Goal: Find specific page/section: Find specific page/section

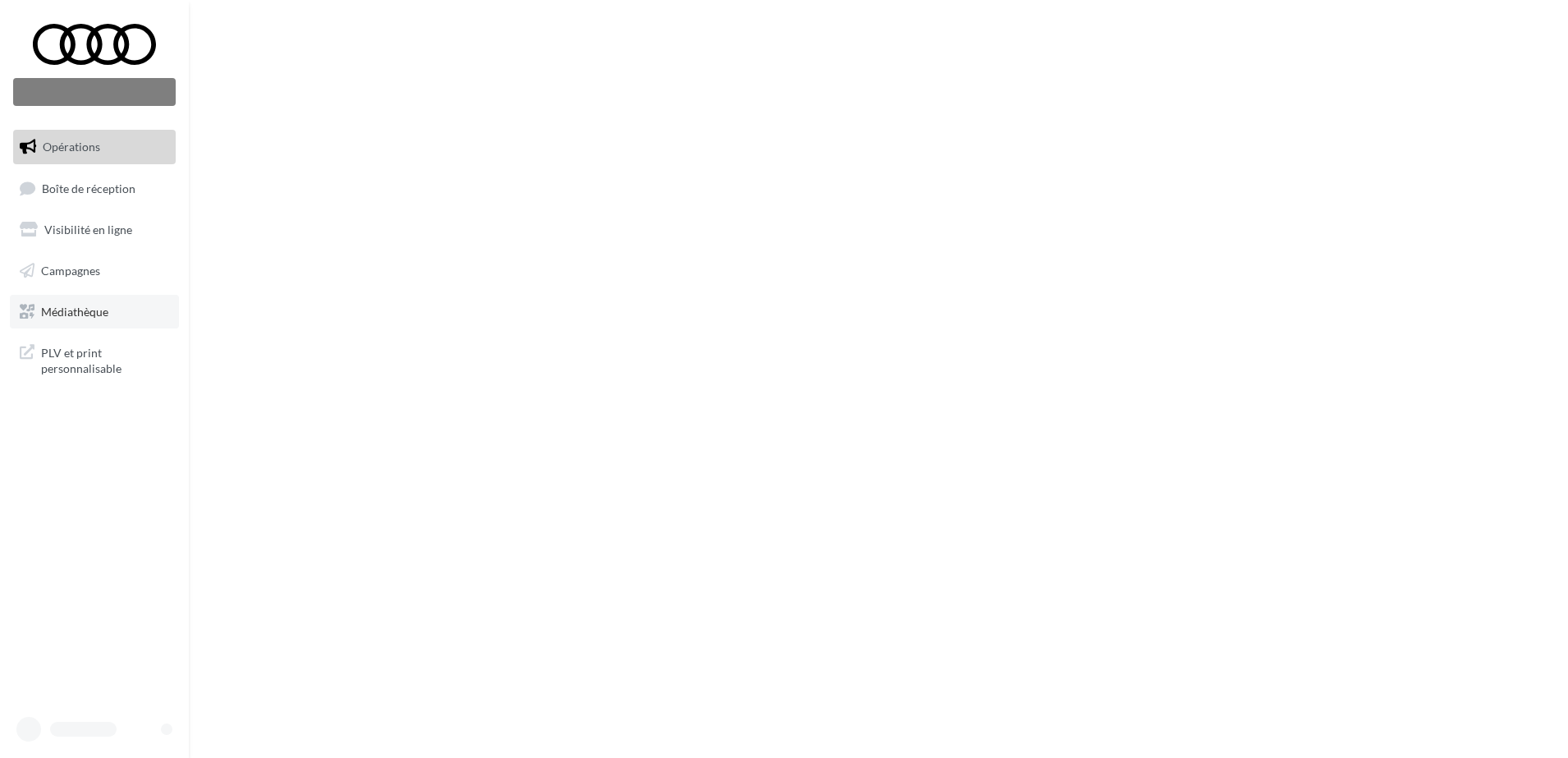
click at [109, 312] on span "Médiathèque" at bounding box center [75, 311] width 67 height 14
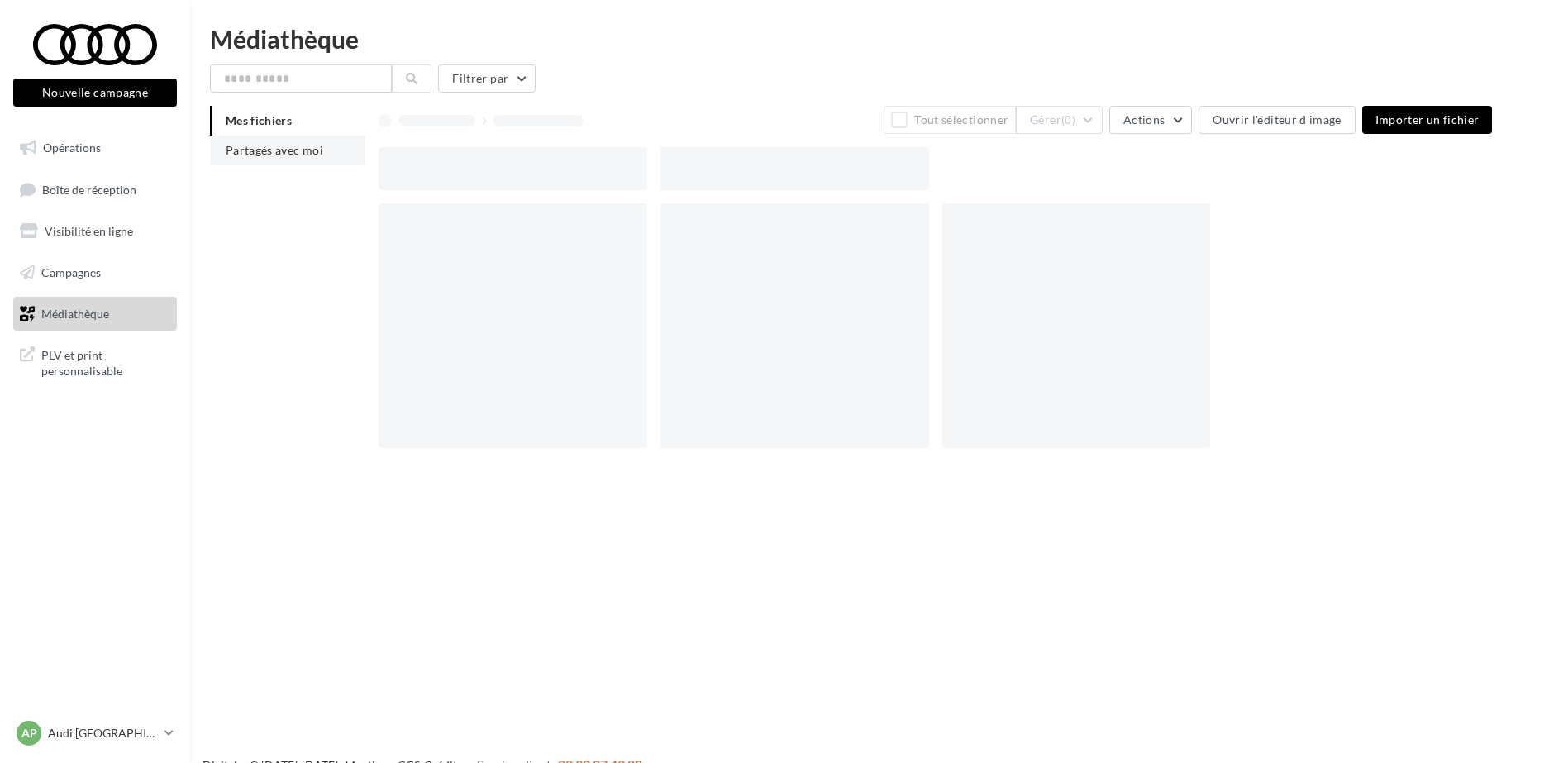
click at [296, 143] on span "Partagés avec moi" at bounding box center [274, 150] width 98 height 15
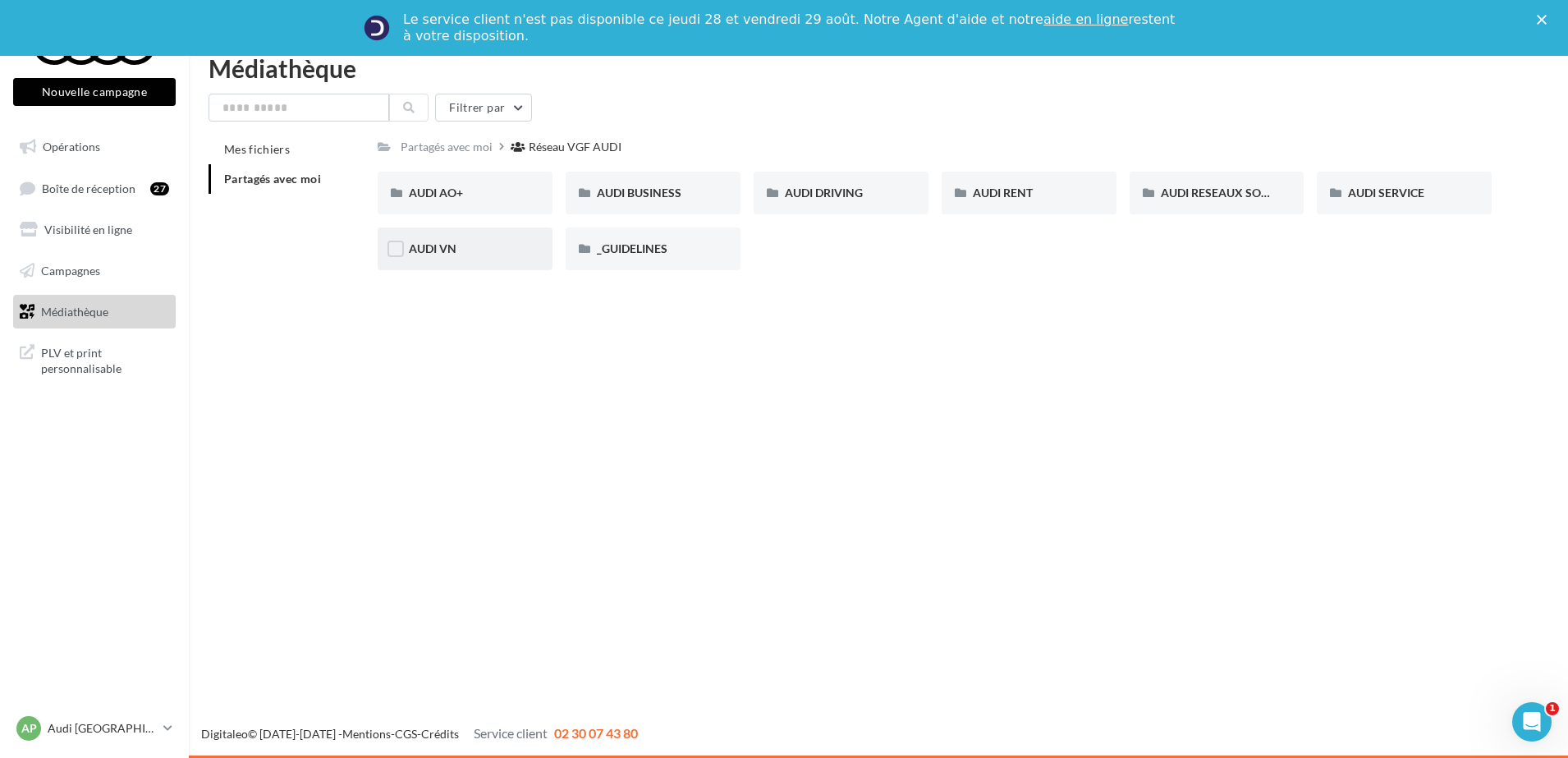
click at [457, 222] on div "AUDI AO+ AUDI AO+ AUDI BUSINESS AUDI BUSINESS AUDI DRIVING AUDI DRIVING AUDI RE…" at bounding box center [941, 227] width 1127 height 112
click at [475, 245] on div "AUDI VN" at bounding box center [464, 248] width 112 height 16
click at [1540, 21] on icon "Fermer" at bounding box center [1541, 19] width 10 height 10
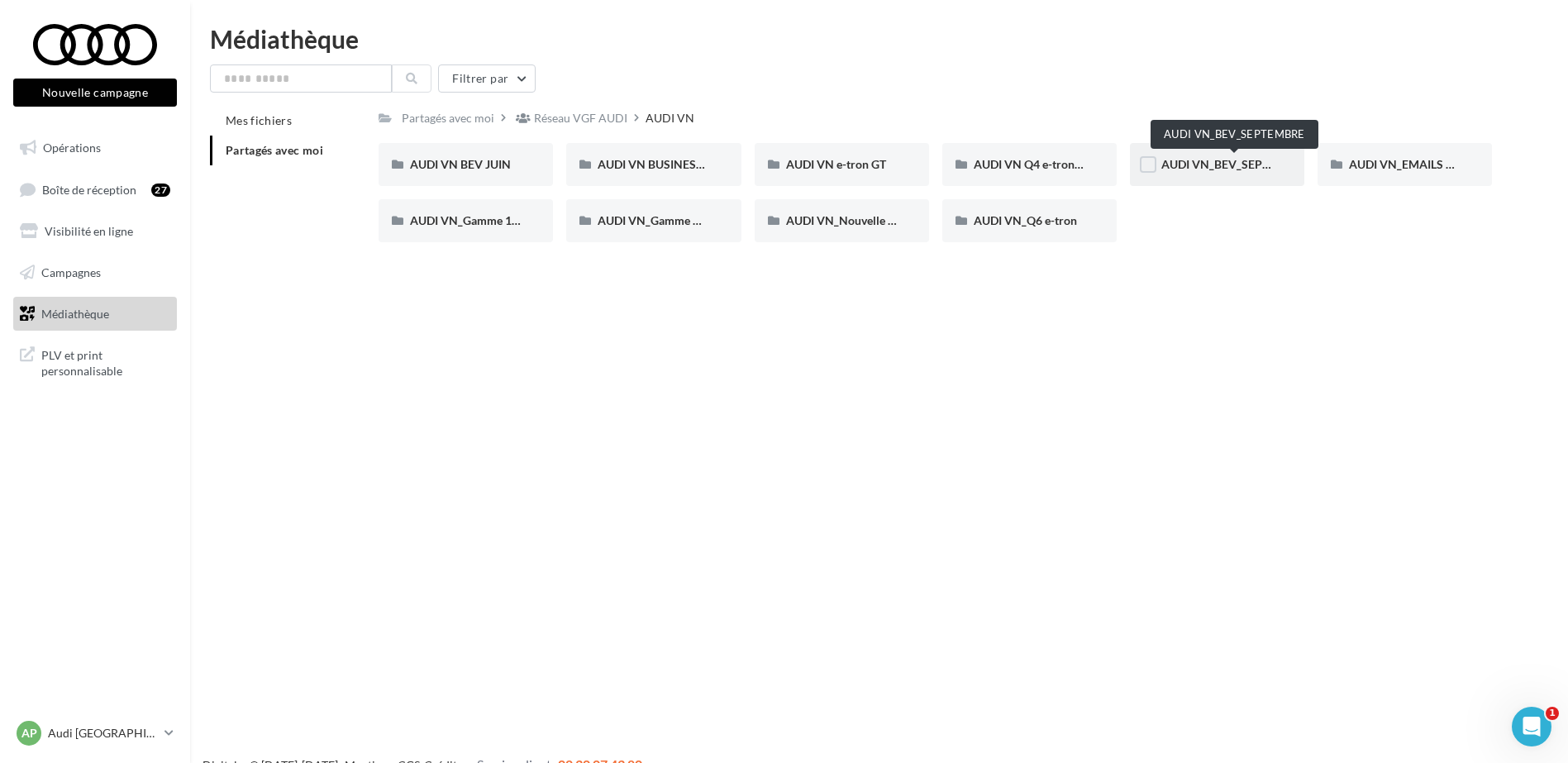
click at [1228, 165] on span "AUDI VN_BEV_SEPTEMBRE" at bounding box center [1234, 164] width 146 height 15
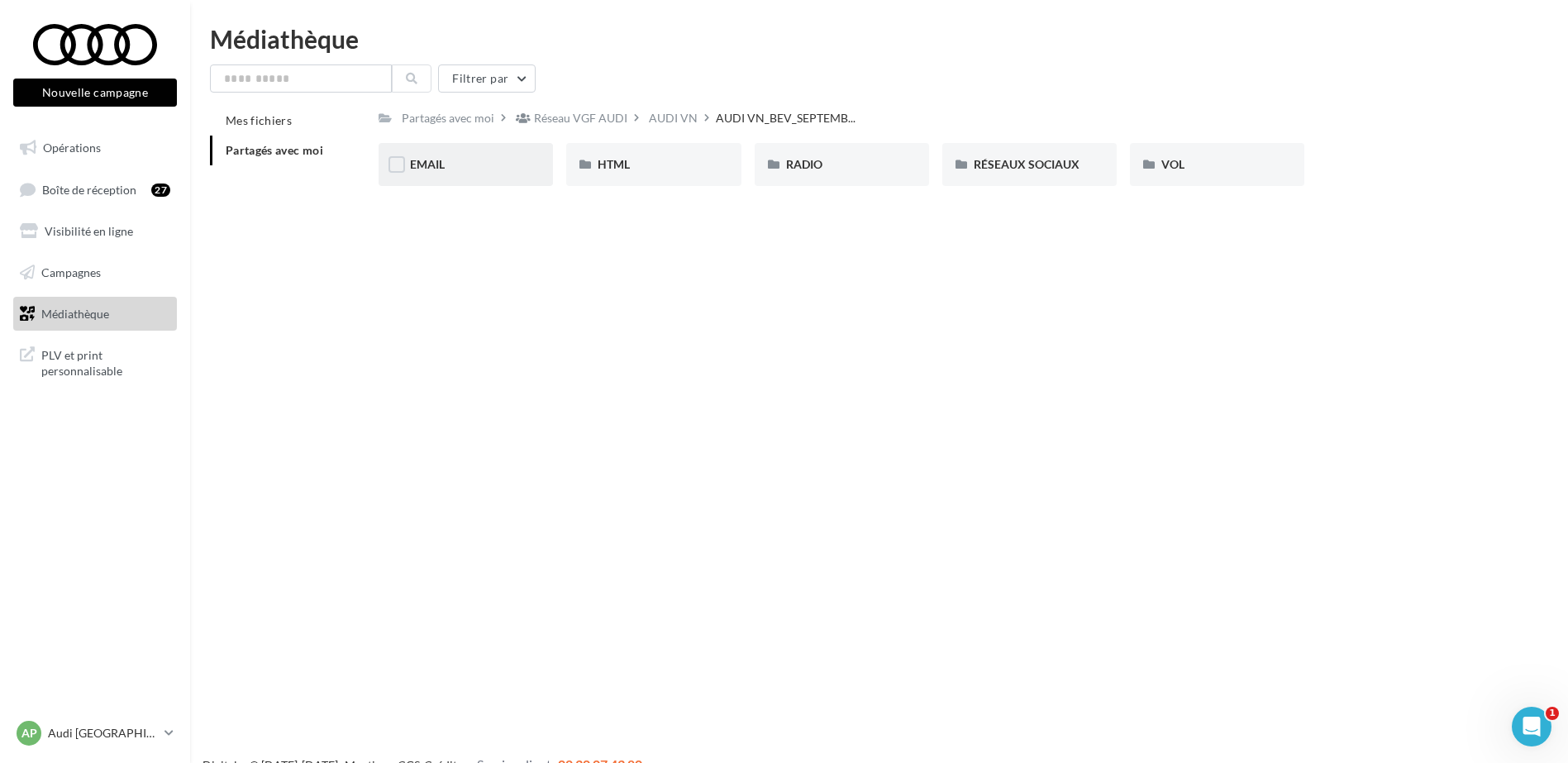
click at [477, 172] on div "EMAIL" at bounding box center [465, 164] width 111 height 16
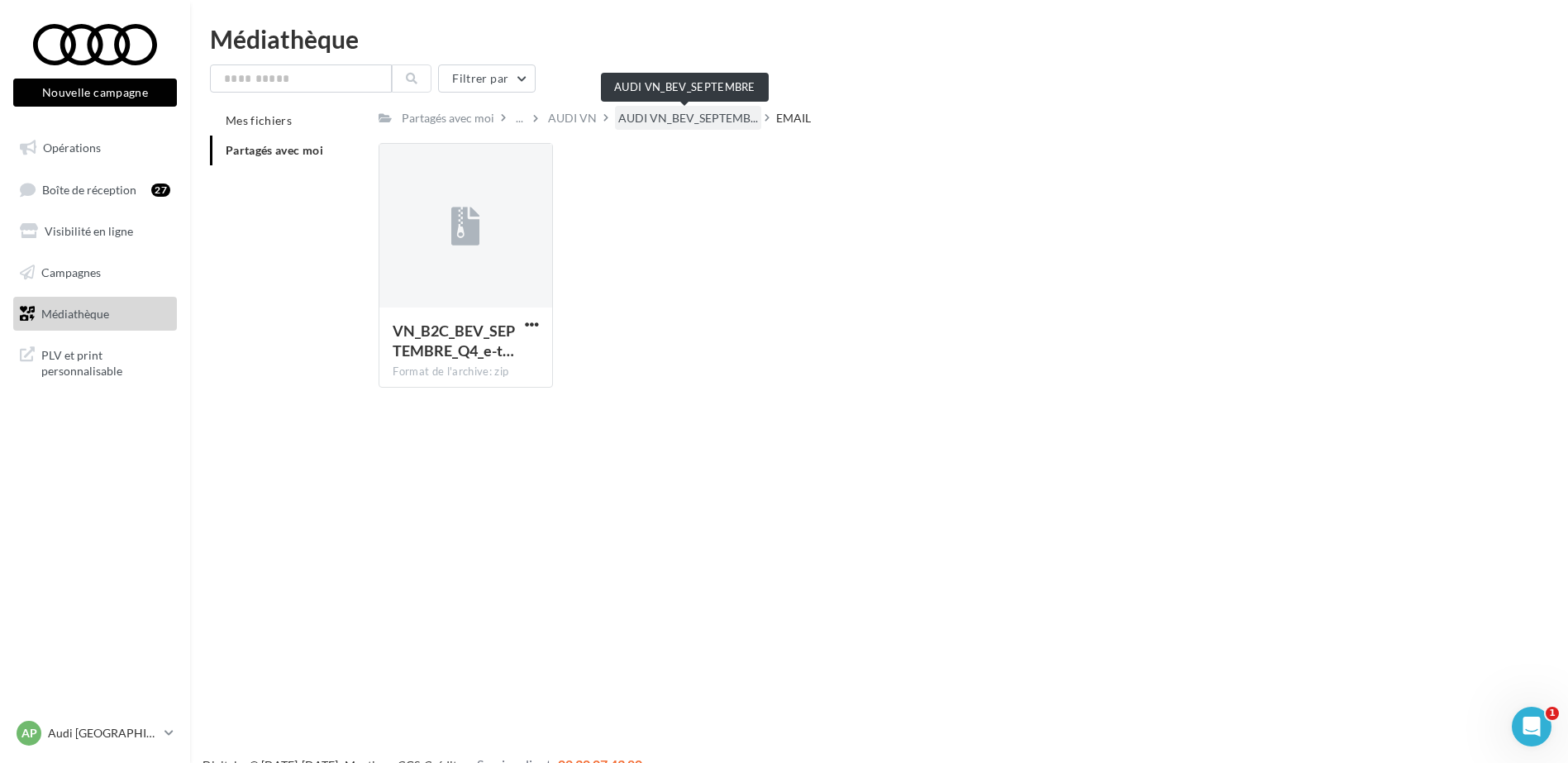
click at [704, 113] on span "AUDI VN_BEV_SEPTEMB..." at bounding box center [689, 118] width 139 height 16
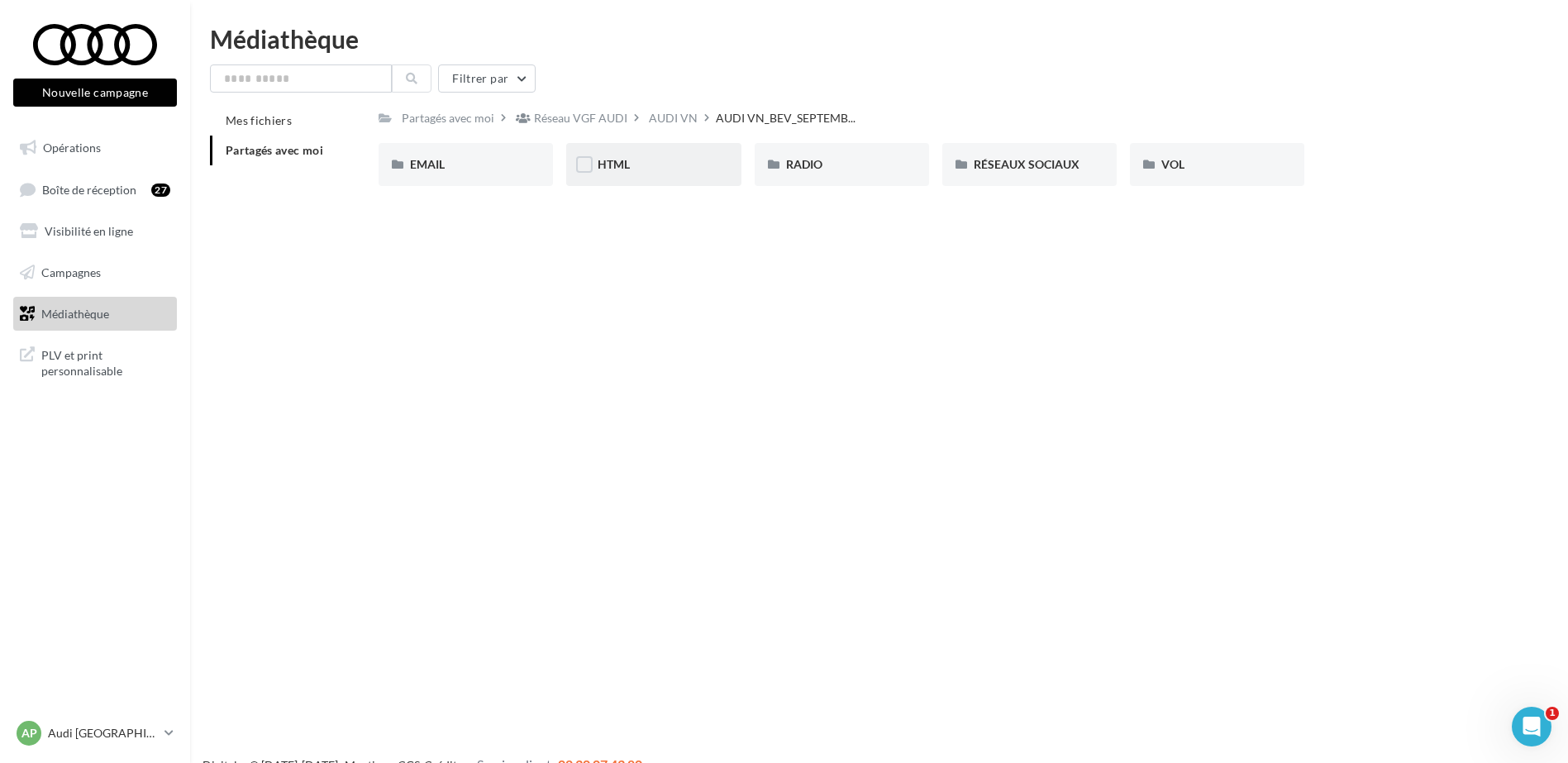
click at [682, 157] on div "HTML" at bounding box center [653, 164] width 111 height 16
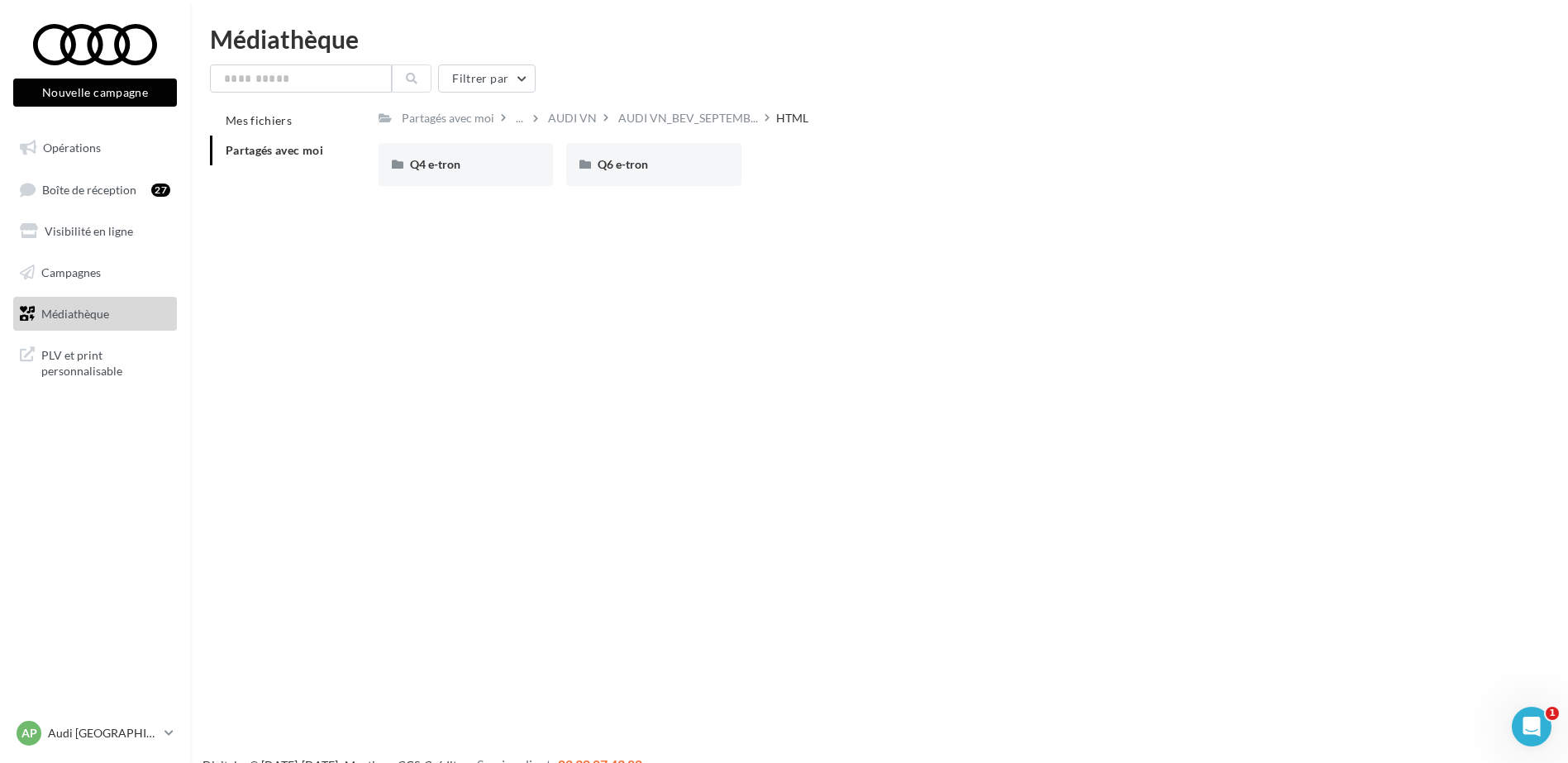
click at [723, 117] on span "AUDI VN_BEV_SEPTEMB..." at bounding box center [689, 118] width 139 height 16
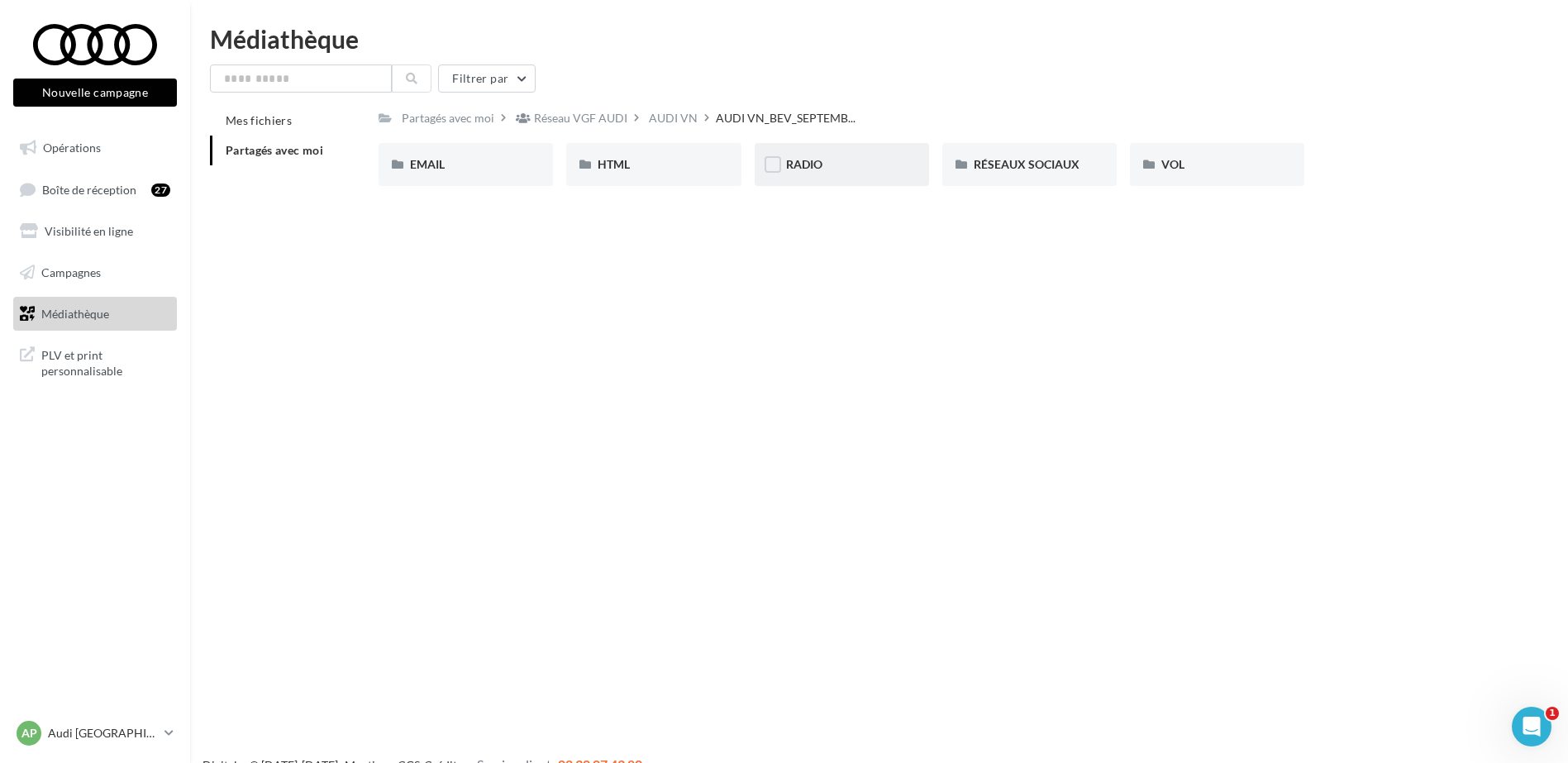
click at [899, 161] on div "RADIO" at bounding box center [842, 165] width 174 height 43
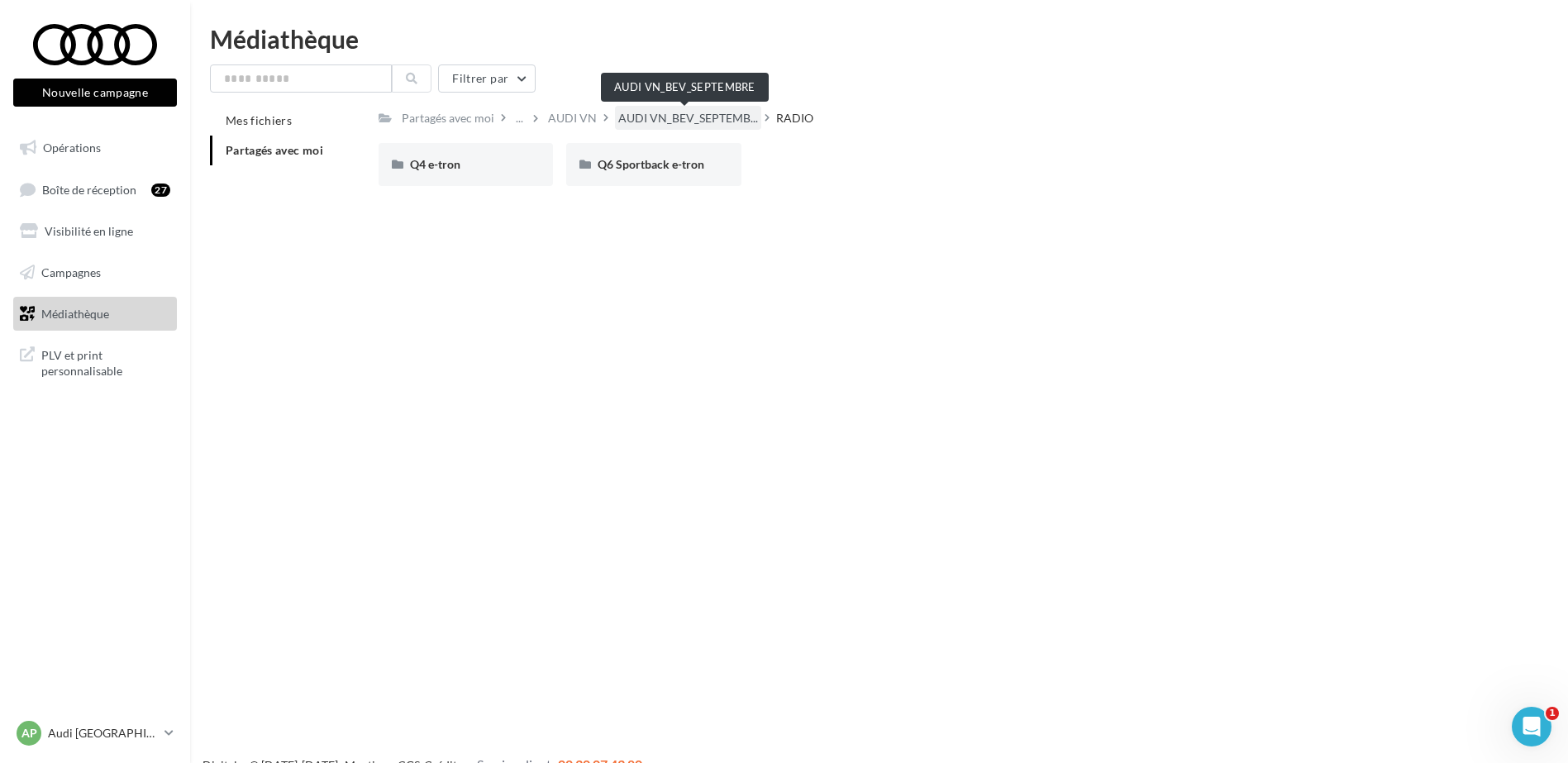
click at [702, 112] on span "AUDI VN_BEV_SEPTEMB..." at bounding box center [689, 118] width 139 height 16
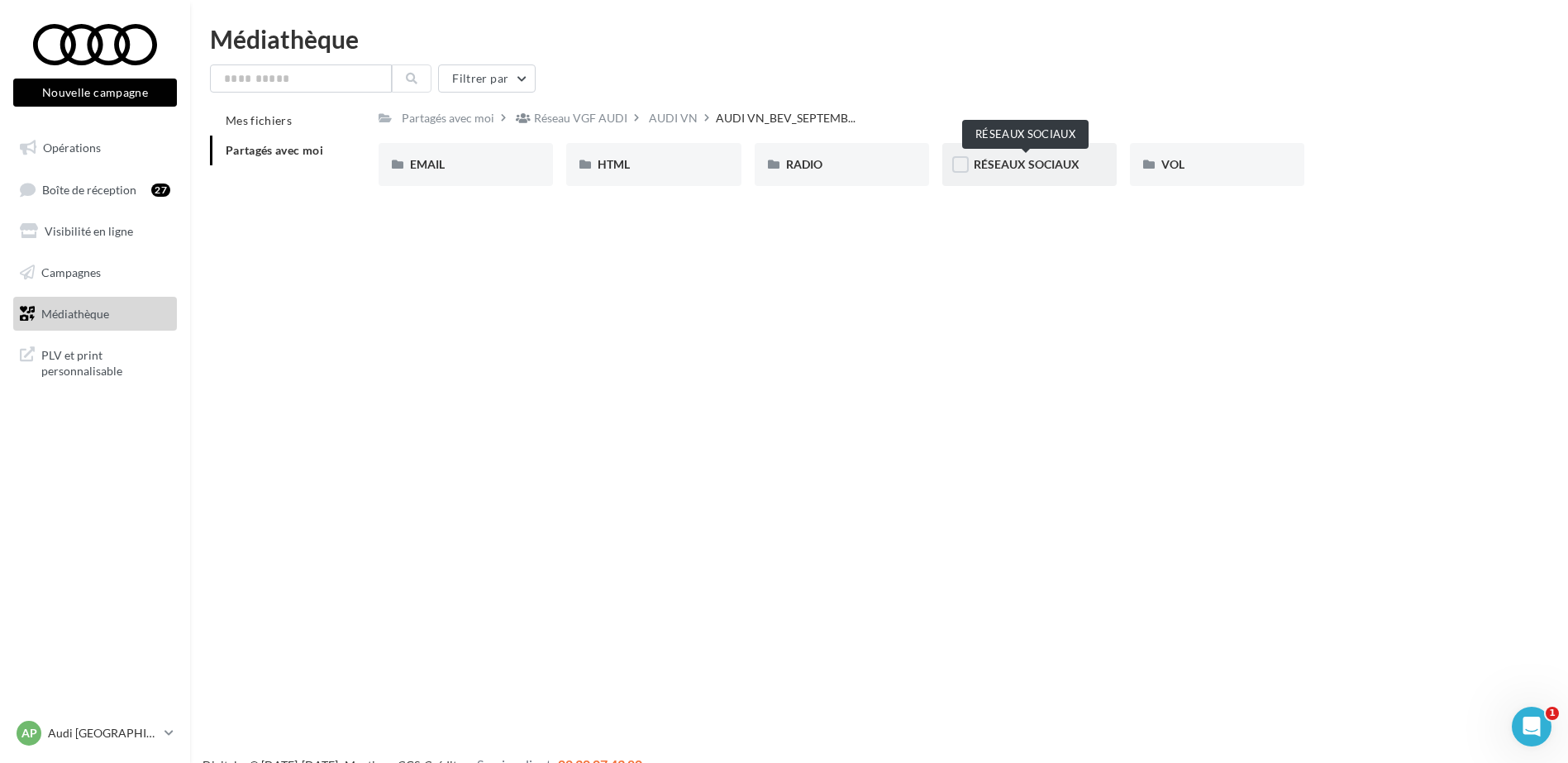
click at [1006, 160] on span "RÉSEAUX SOCIAUX" at bounding box center [1027, 164] width 106 height 15
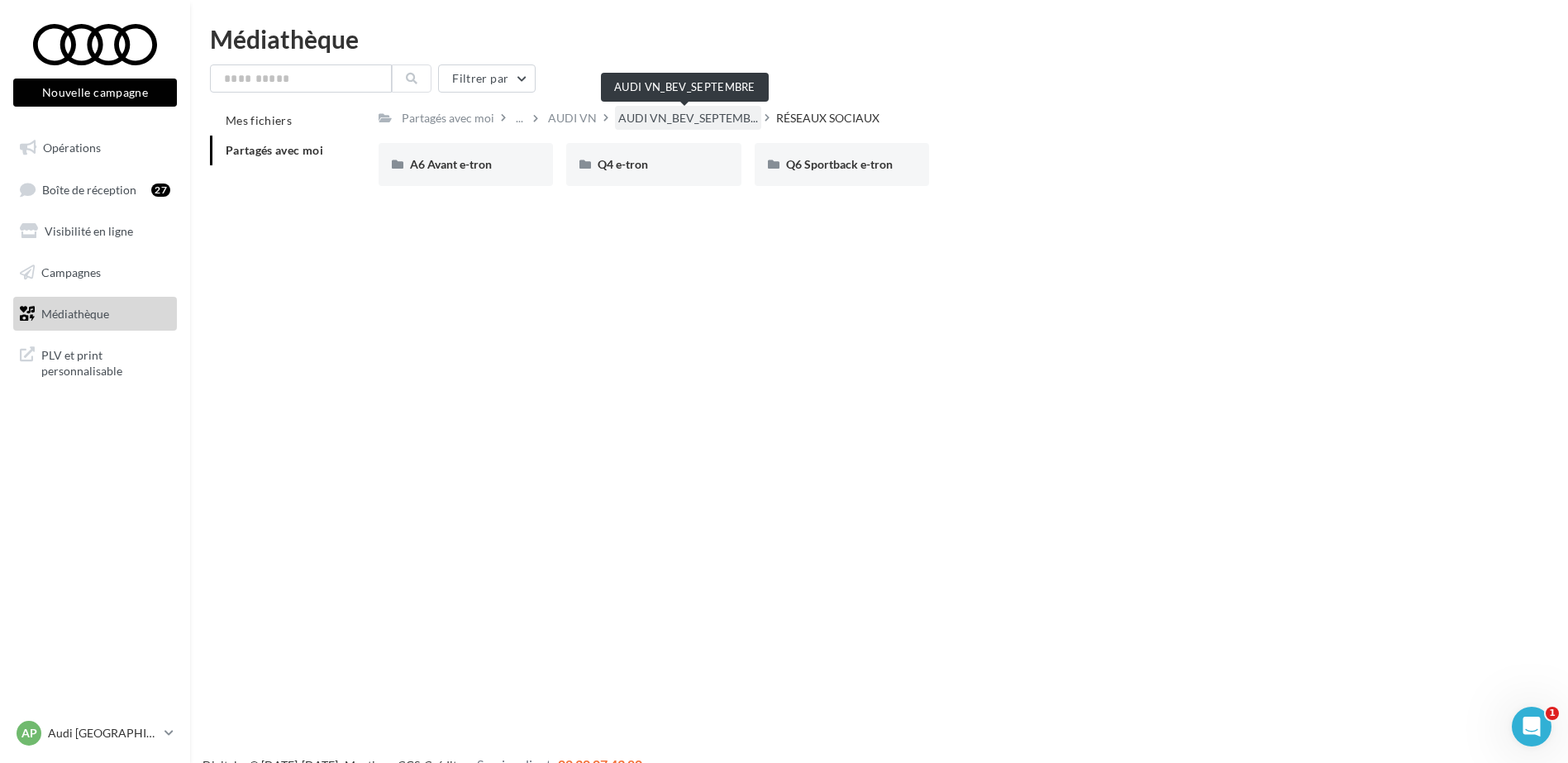
click at [693, 116] on span "AUDI VN_BEV_SEPTEMB..." at bounding box center [689, 118] width 139 height 16
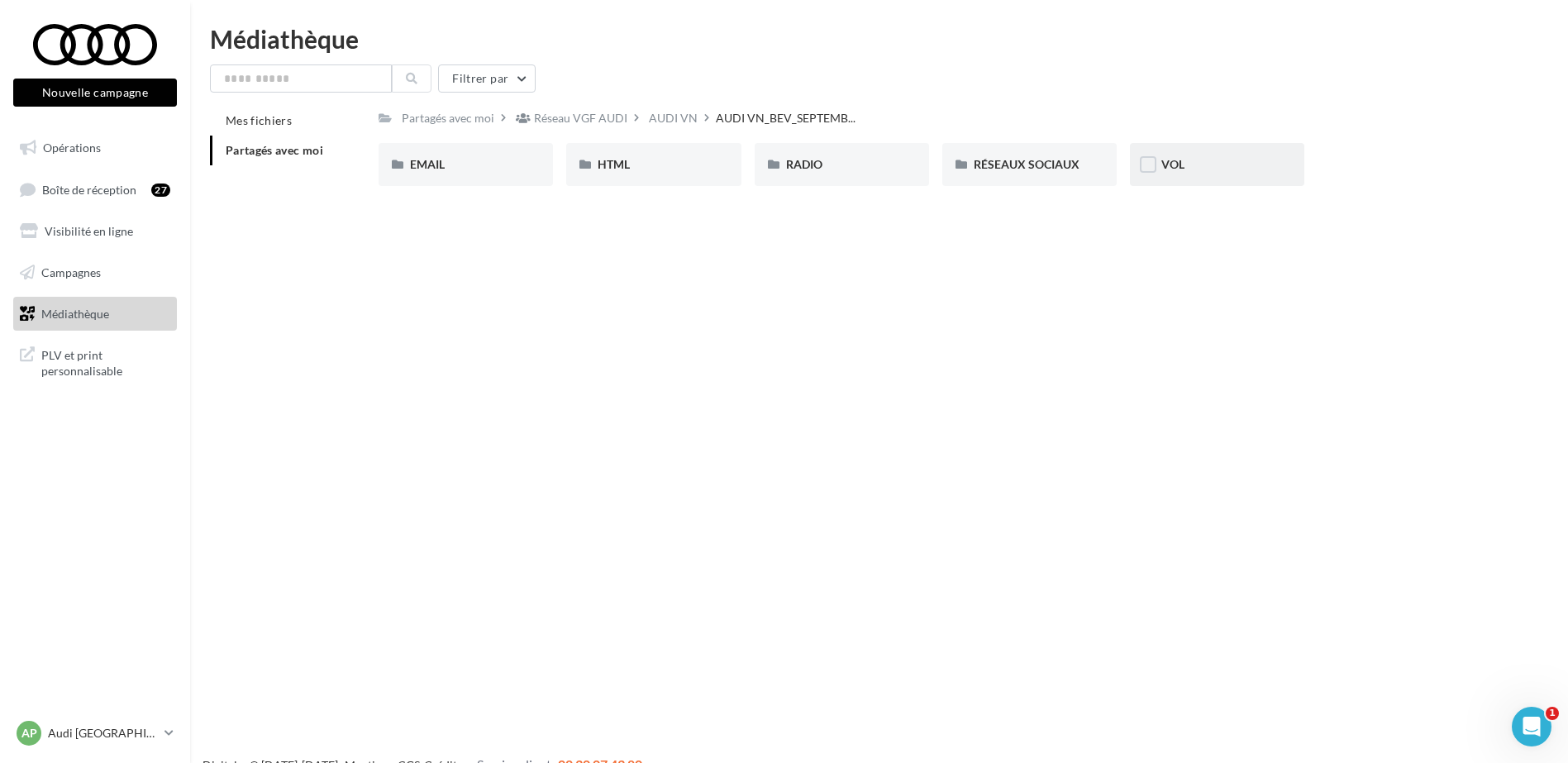
click at [1229, 161] on div "VOL" at bounding box center [1216, 164] width 111 height 16
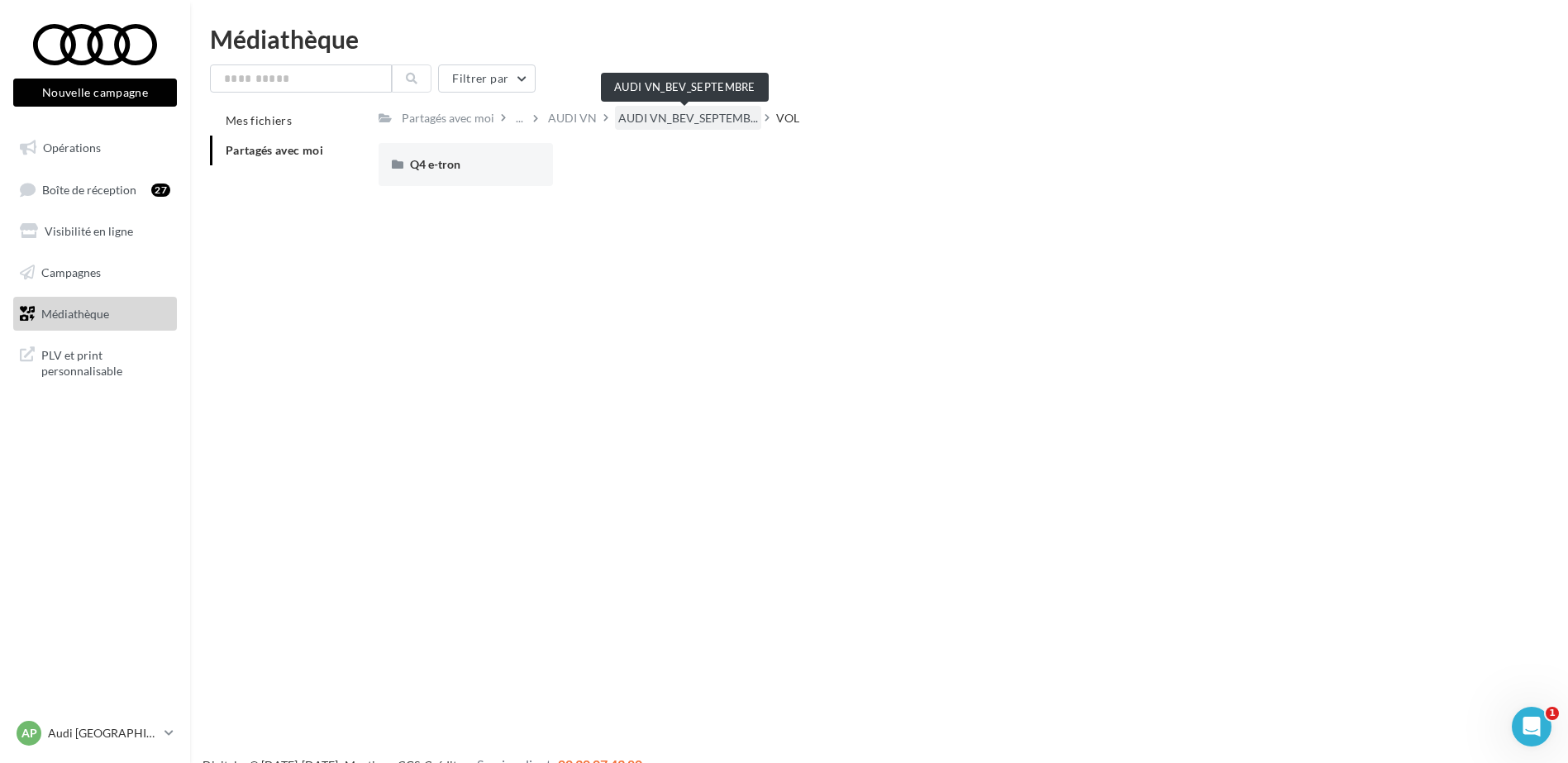
click at [681, 118] on span "AUDI VN_BEV_SEPTEMB..." at bounding box center [689, 118] width 139 height 16
